Goal: Information Seeking & Learning: Learn about a topic

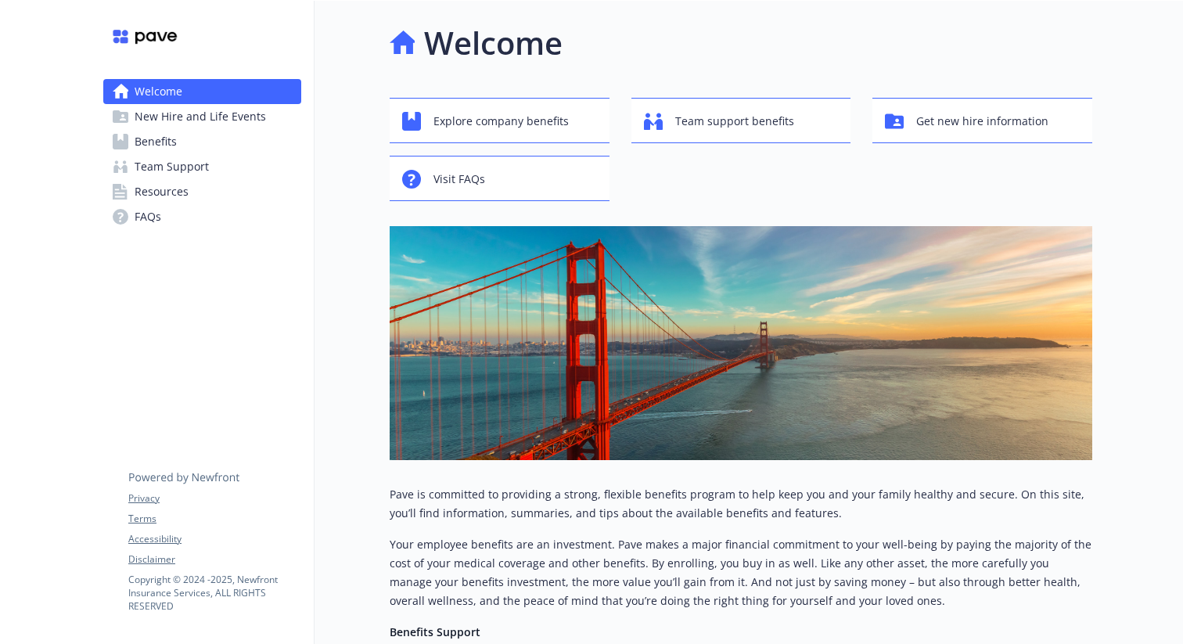
scroll to position [20, 0]
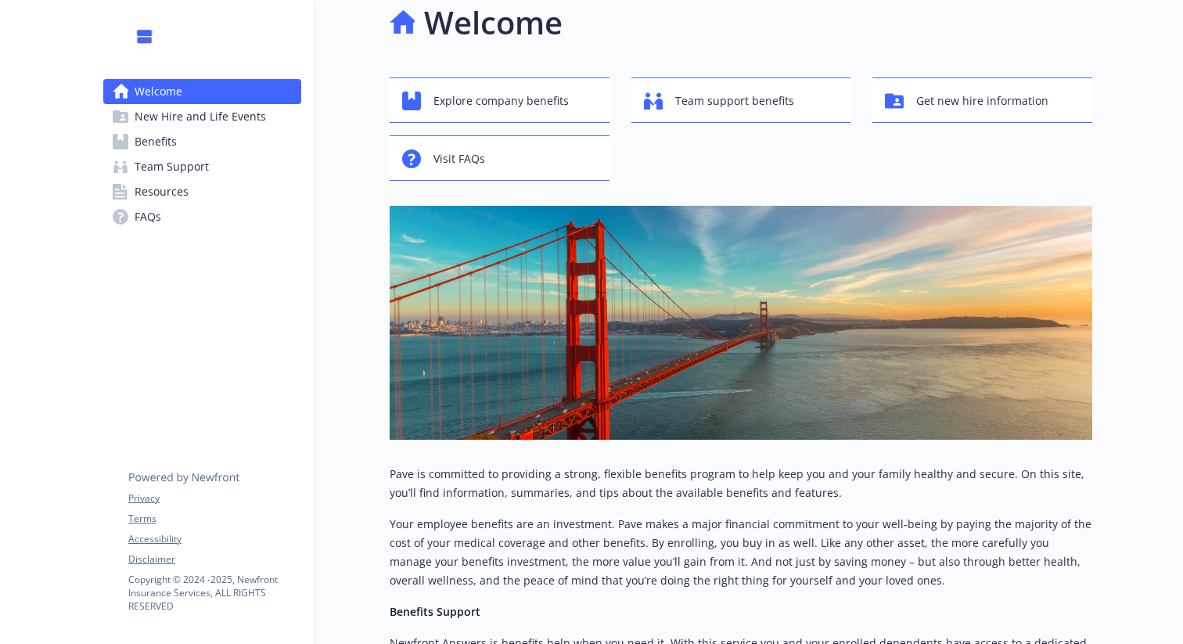
click at [790, 149] on div "Explore company benefits Team support benefits Get new hire information Visit F…" at bounding box center [741, 128] width 702 height 103
